Goal: Check status: Check status

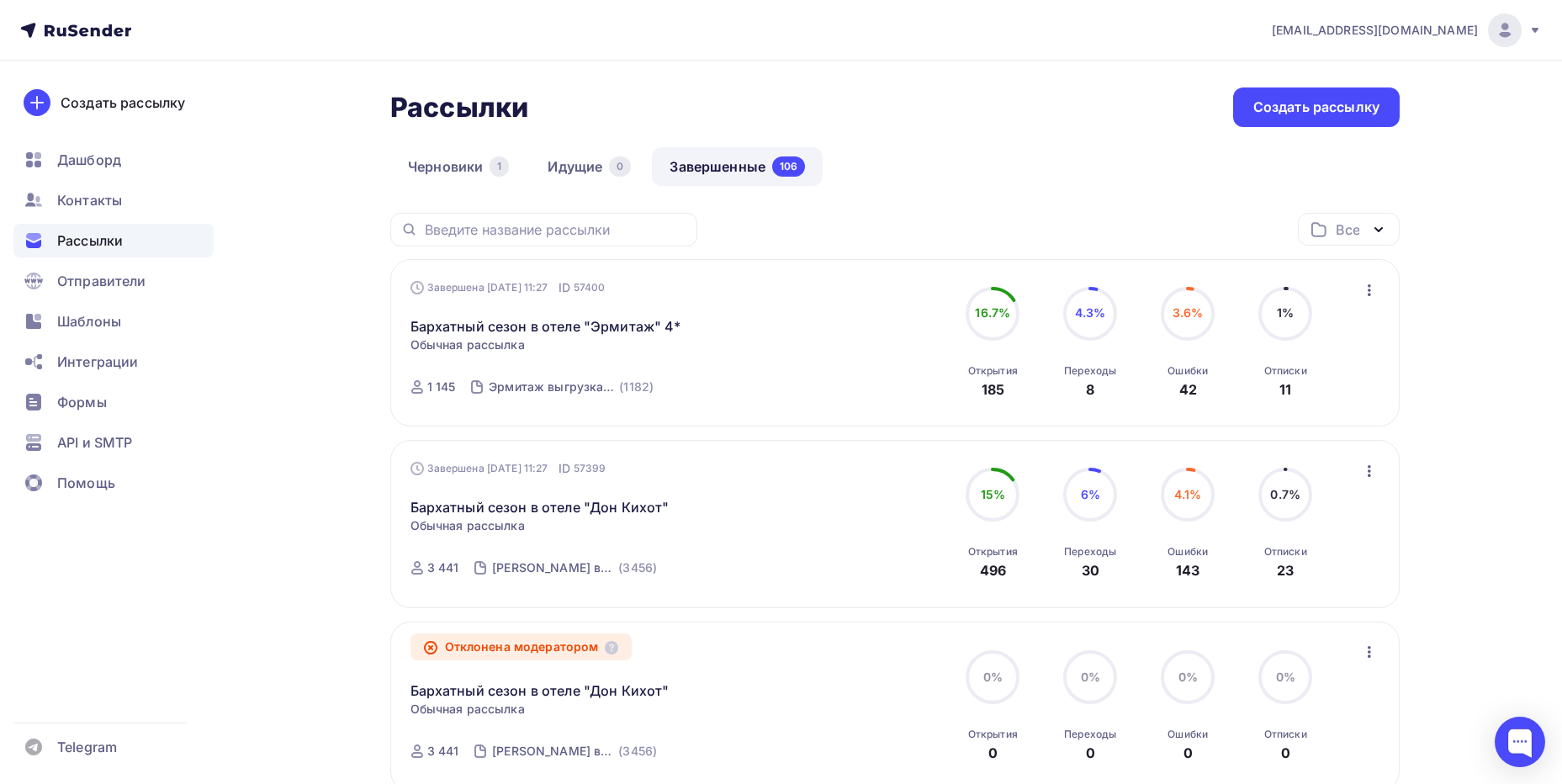
click at [720, 160] on link "Завершенные 106" at bounding box center [737, 166] width 171 height 39
click at [587, 155] on link "Идущие 0" at bounding box center [589, 166] width 119 height 39
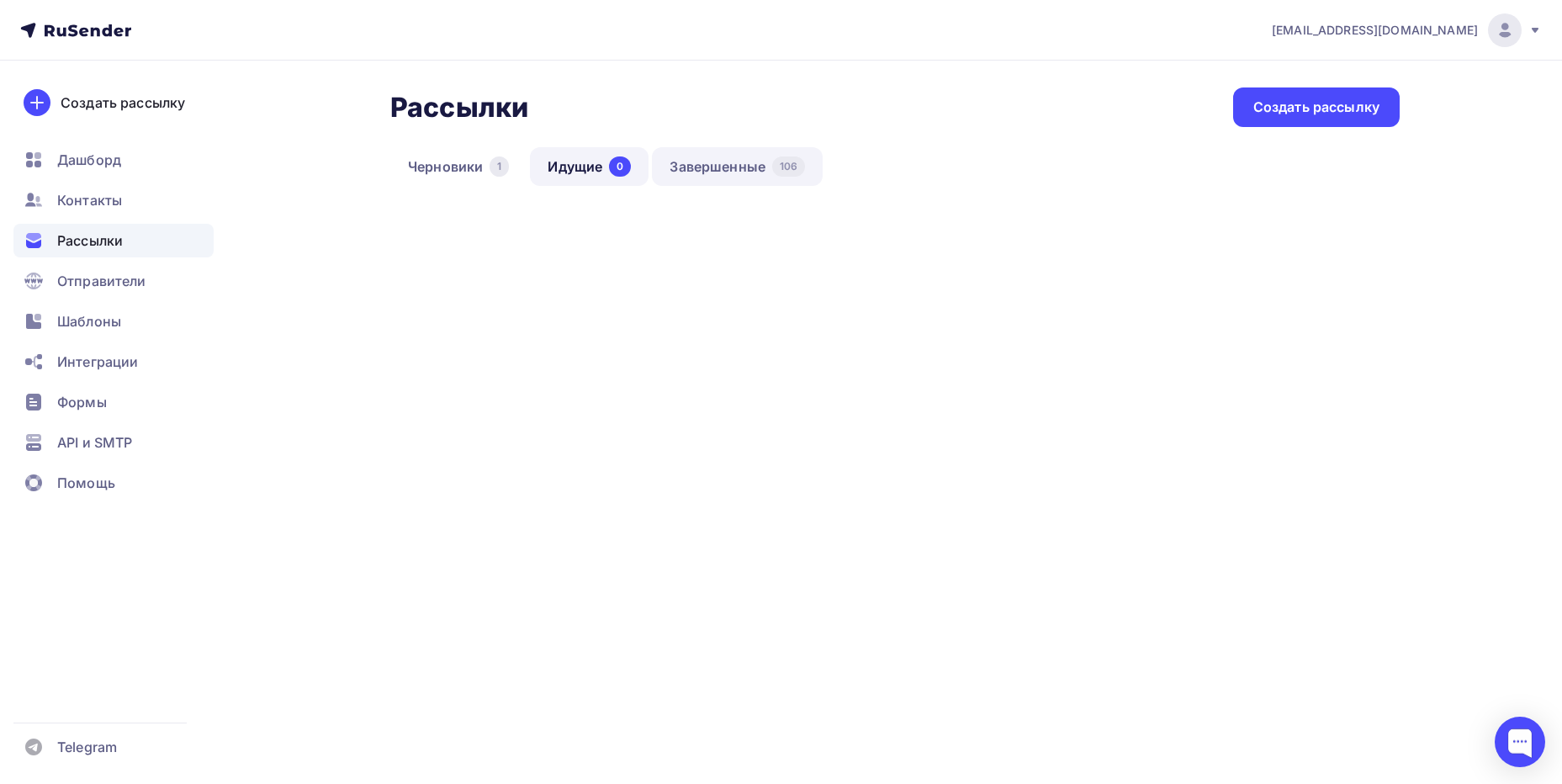
click at [746, 155] on link "Завершенные 106" at bounding box center [737, 166] width 171 height 39
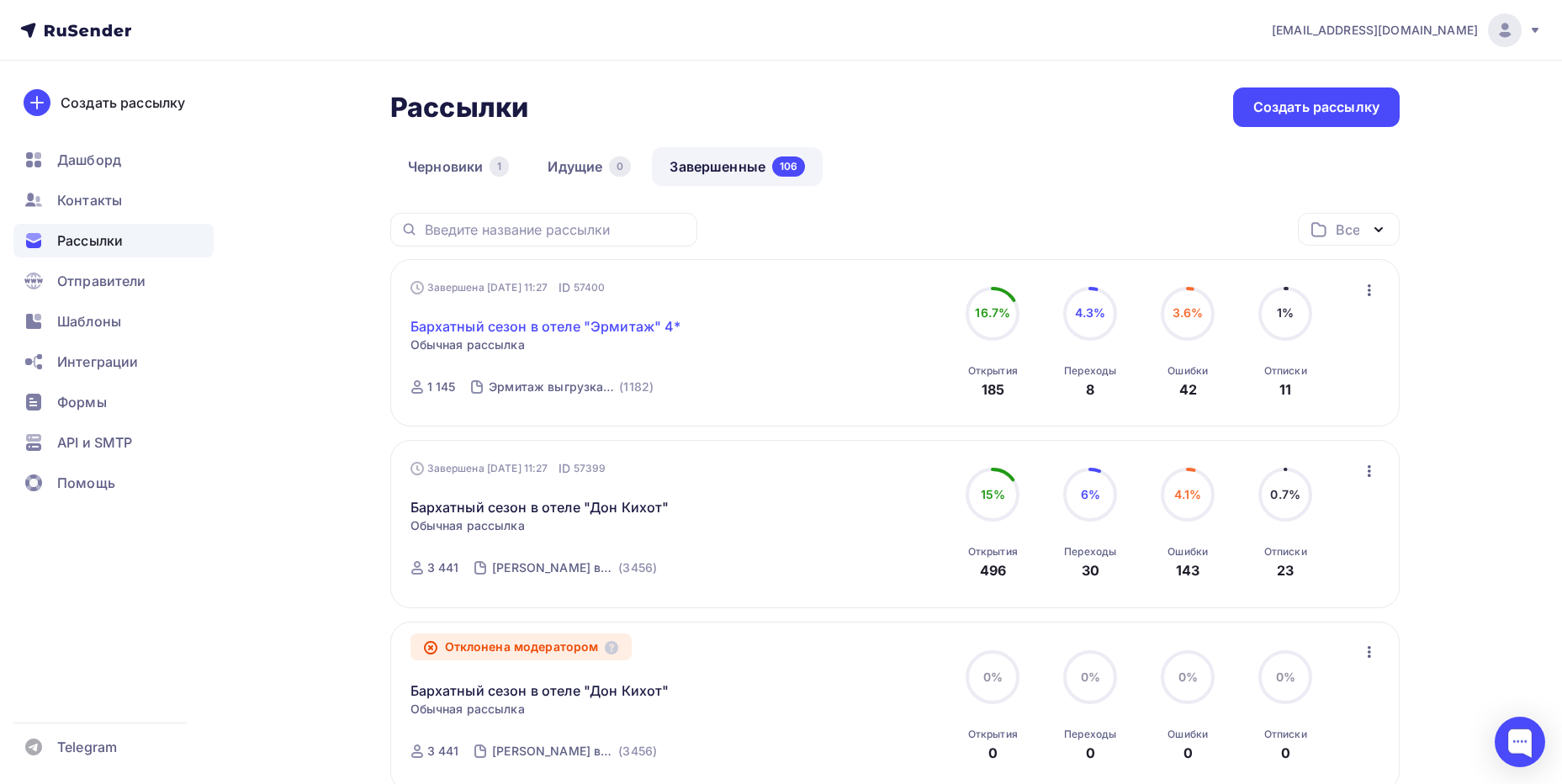
click at [581, 325] on link "Бархатный сезон в отеле "Эрмитаж" 4*" at bounding box center [545, 326] width 270 height 20
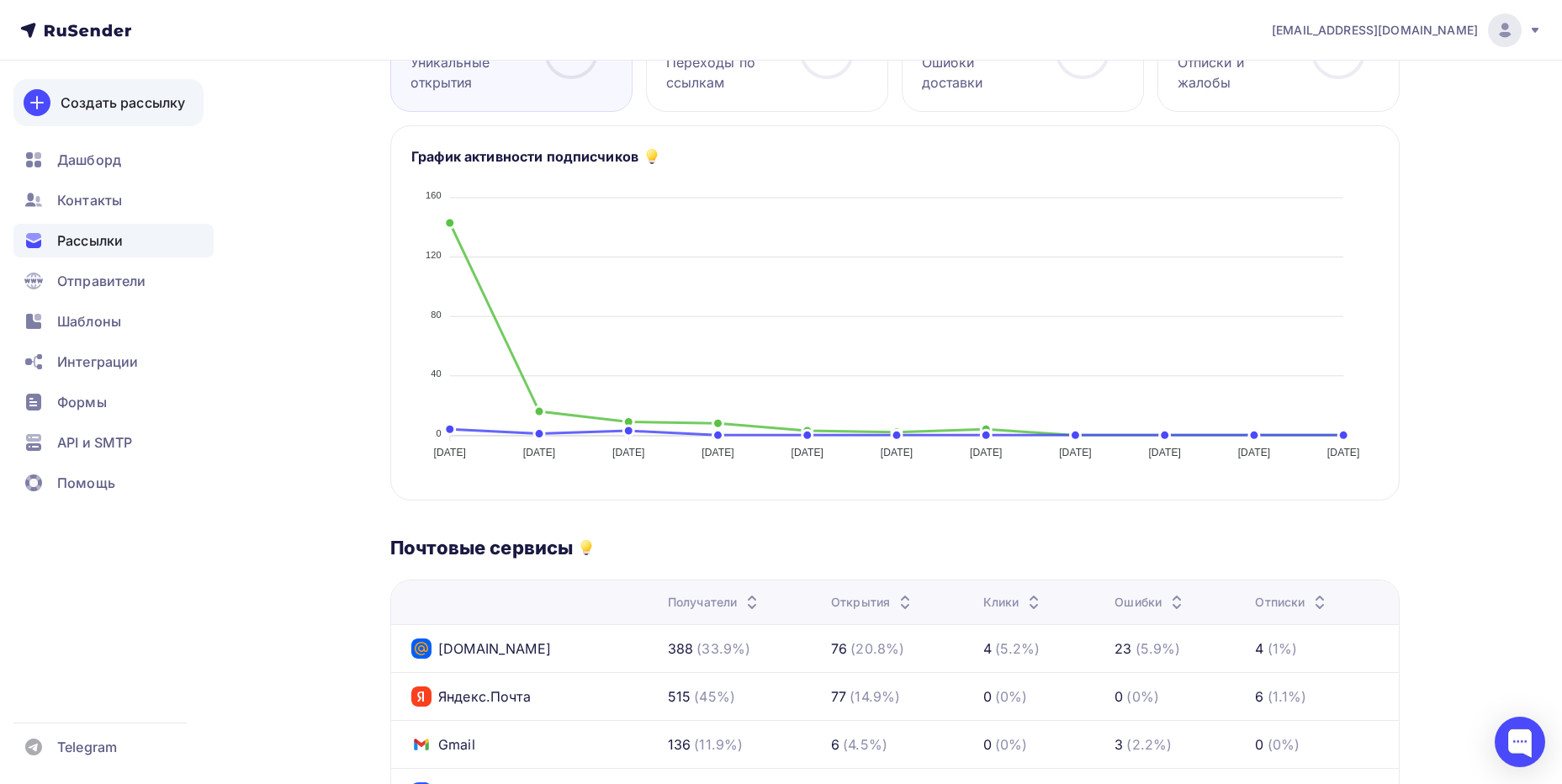
scroll to position [336, 0]
